Goal: Task Accomplishment & Management: Complete application form

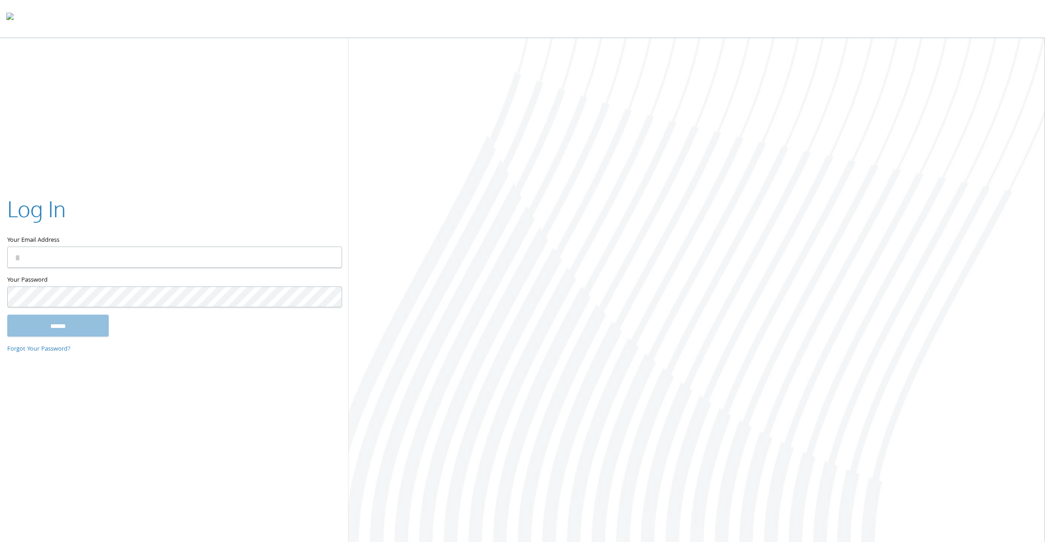
click at [49, 262] on input "Your Email Address" at bounding box center [174, 256] width 335 height 21
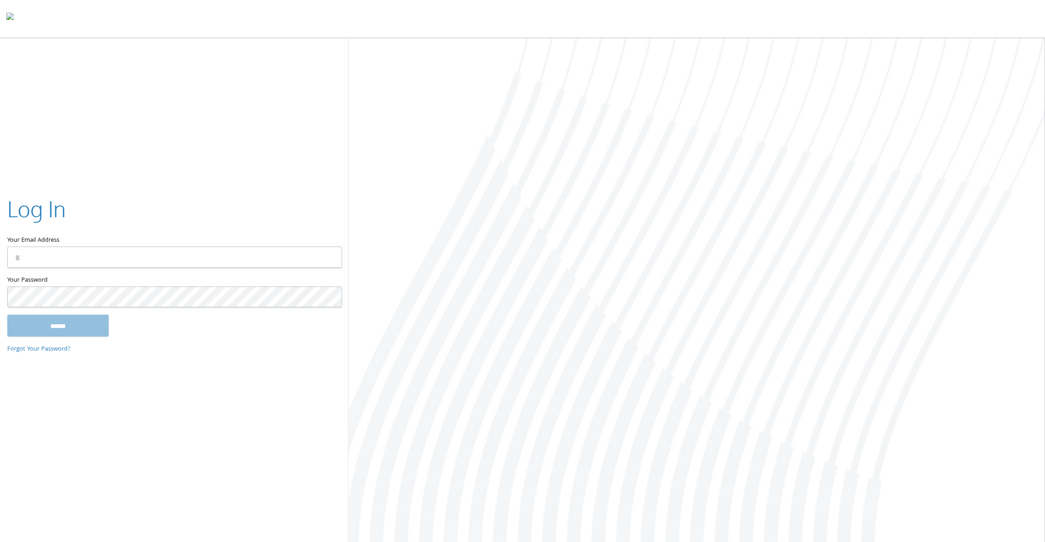
click at [49, 262] on input "Your Email Address" at bounding box center [174, 256] width 335 height 21
click at [74, 236] on label "Your Email Address" at bounding box center [174, 220] width 334 height 53
click at [74, 246] on input "Your Email Address" at bounding box center [174, 256] width 335 height 21
click at [59, 252] on input "Your Email Address" at bounding box center [174, 256] width 335 height 21
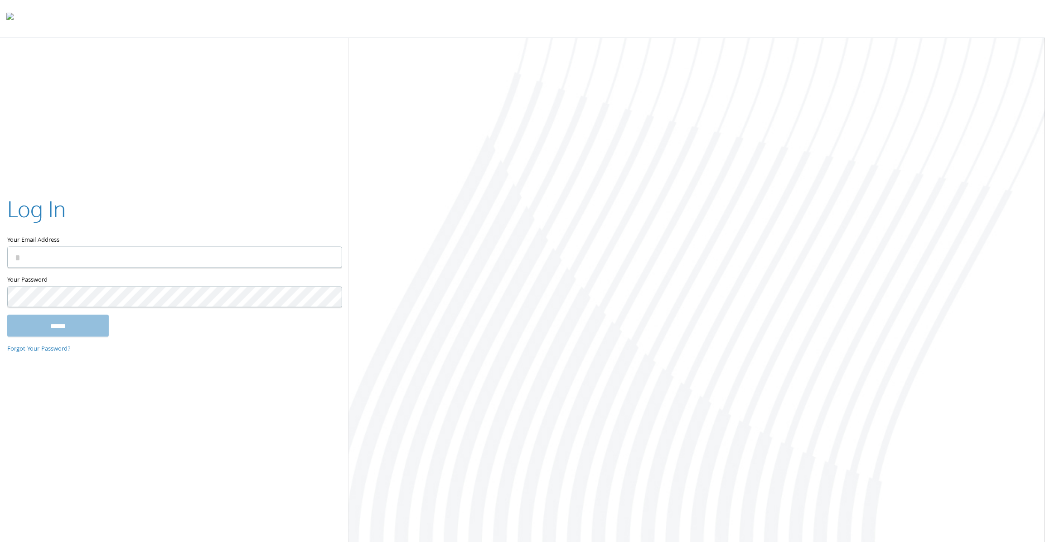
click at [59, 252] on input "Your Email Address" at bounding box center [174, 256] width 335 height 21
